Goal: Transaction & Acquisition: Obtain resource

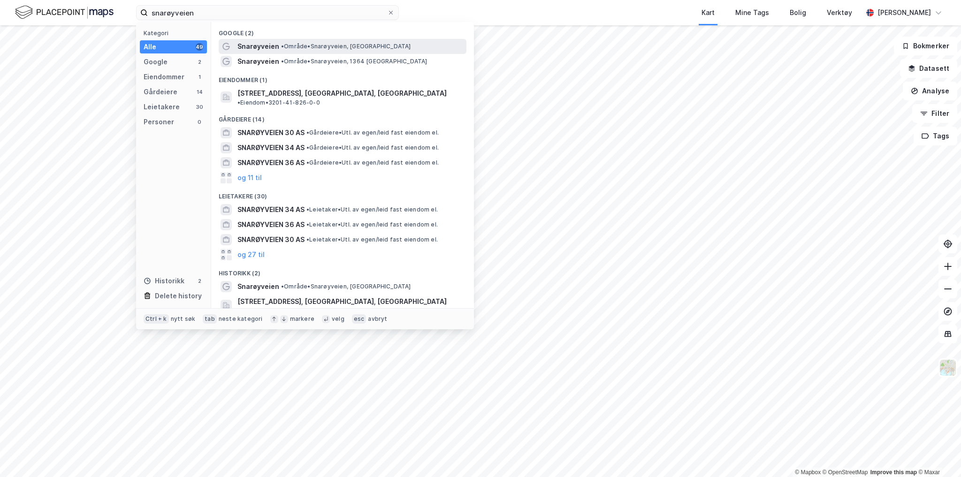
type input "snarøyveien"
click at [282, 46] on span "•" at bounding box center [282, 46] width 3 height 7
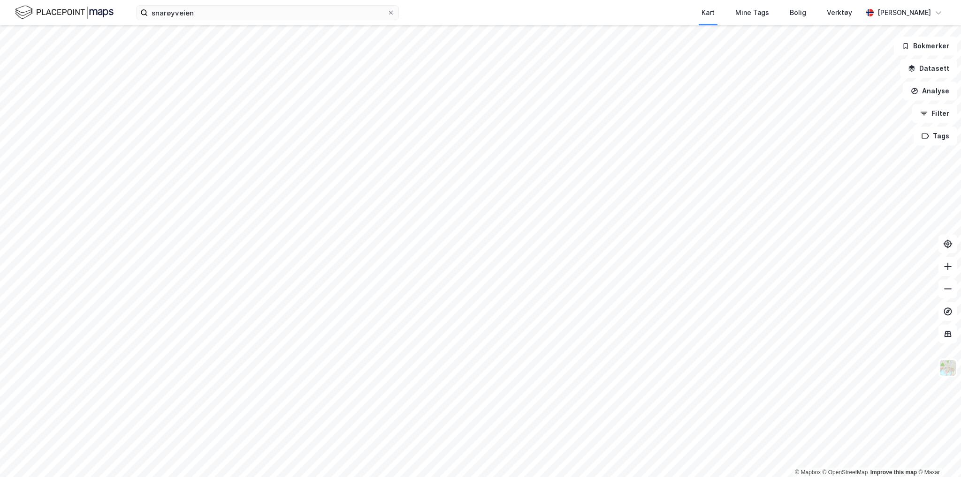
click at [598, 0] on div "snarøyveien Kart Mine Tags Bolig Verktøy [PERSON_NAME] © Mapbox © OpenStreetMap…" at bounding box center [480, 238] width 961 height 477
click at [611, 16] on div "snarøyveien Kart Mine Tags Bolig Verktøy [PERSON_NAME] © Mapbox © OpenStreetMap…" at bounding box center [480, 238] width 961 height 477
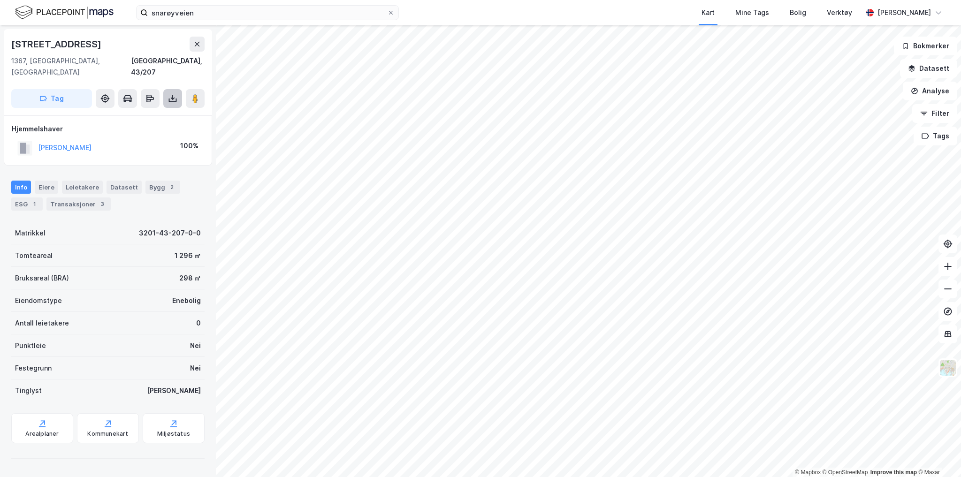
click at [172, 95] on icon at bounding box center [172, 97] width 1 height 5
click at [163, 110] on div "Last ned grunnbok" at bounding box center [132, 117] width 100 height 15
click at [125, 114] on div "Last ned grunnbok" at bounding box center [126, 118] width 54 height 8
